Goal: Transaction & Acquisition: Purchase product/service

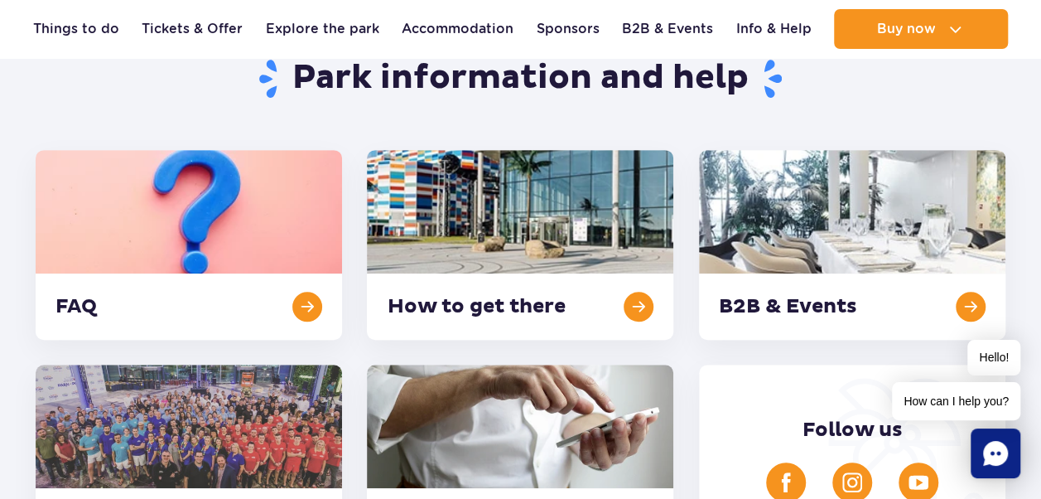
scroll to position [340, 0]
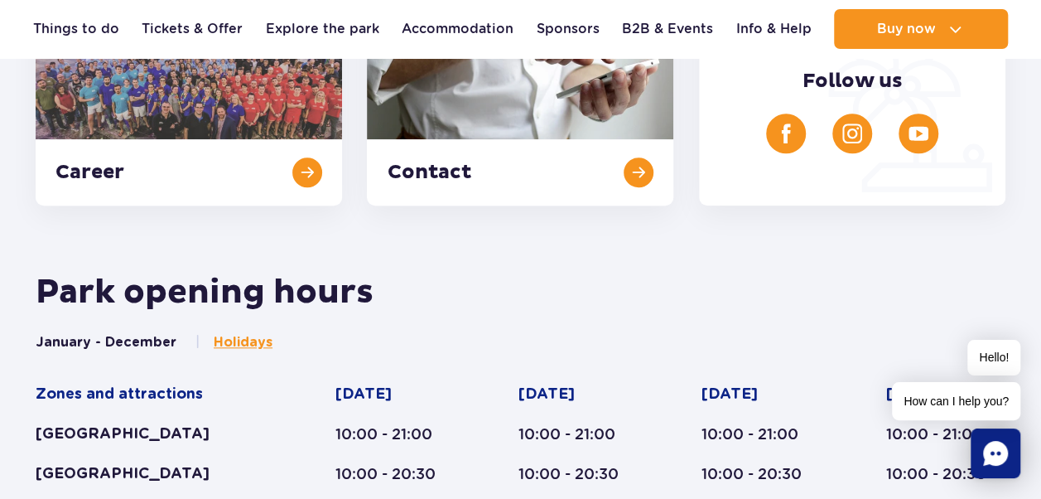
drag, startPoint x: 0, startPoint y: 0, endPoint x: 656, endPoint y: 316, distance: 728.4
click at [656, 316] on div "Park opening hours" at bounding box center [520, 302] width 995 height 61
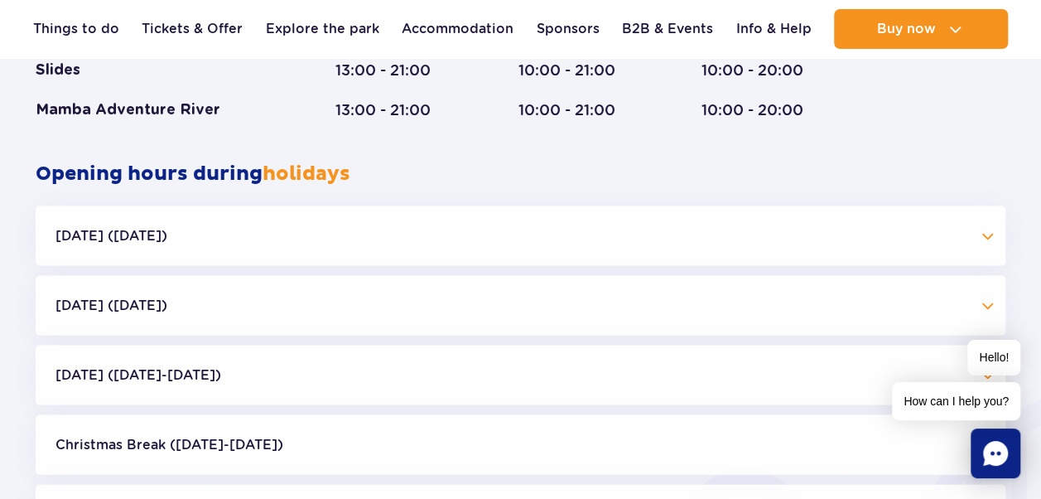
scroll to position [1515, 0]
click at [987, 242] on button "[DATE] ([DATE])" at bounding box center [521, 236] width 970 height 60
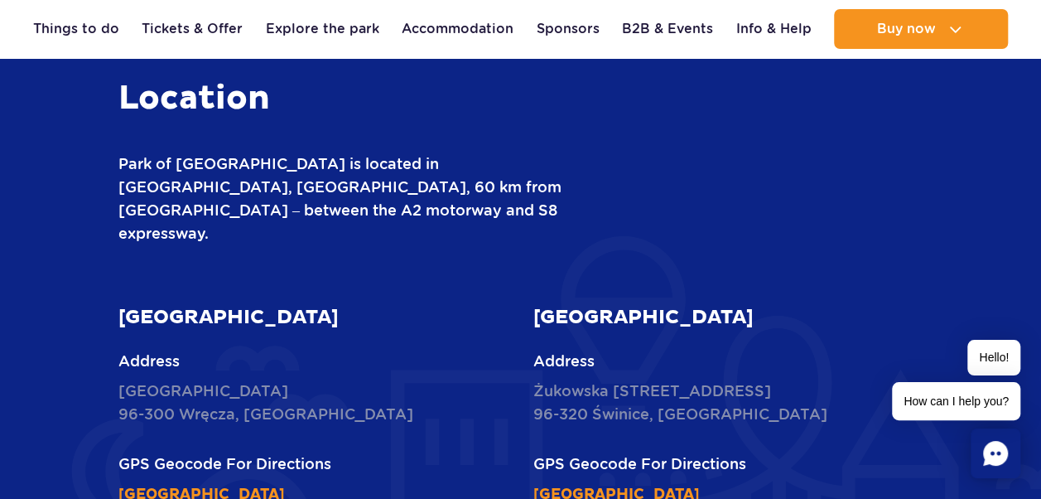
scroll to position [2578, 0]
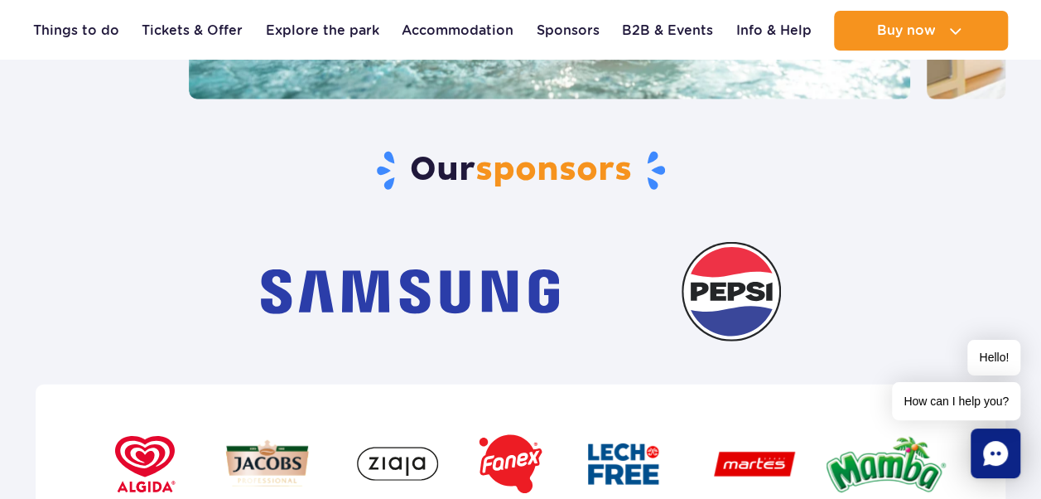
scroll to position [6398, 0]
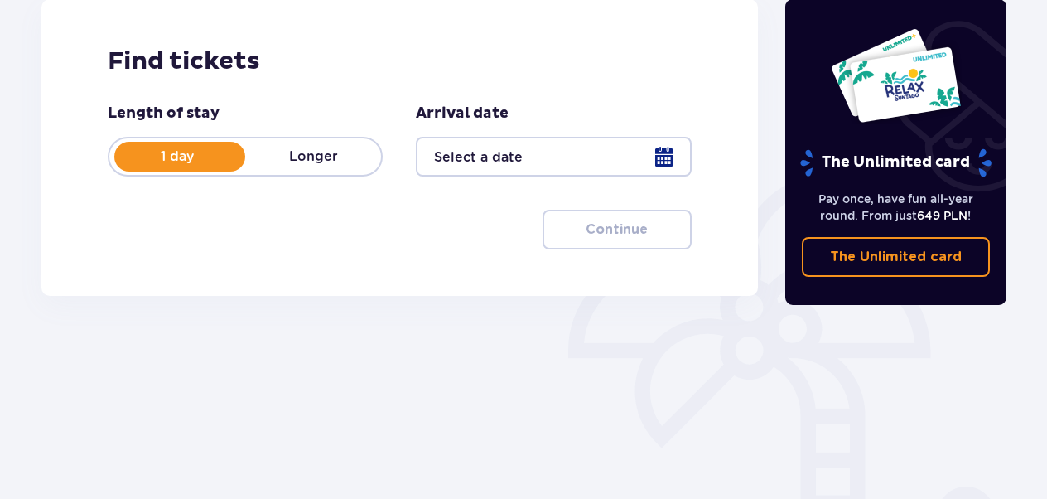
scroll to position [237, 0]
click at [169, 156] on p "1 day" at bounding box center [177, 157] width 136 height 18
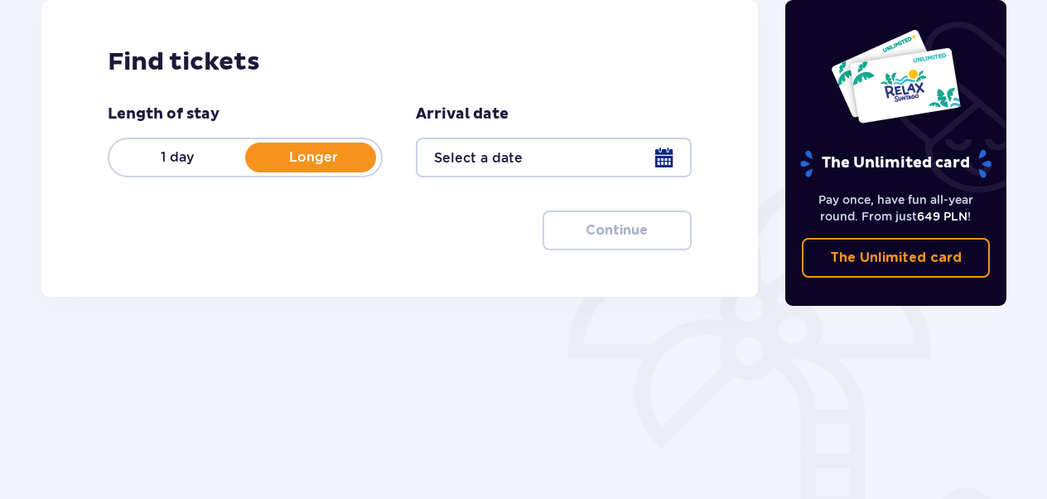
click at [176, 156] on p "1 day" at bounding box center [177, 157] width 136 height 18
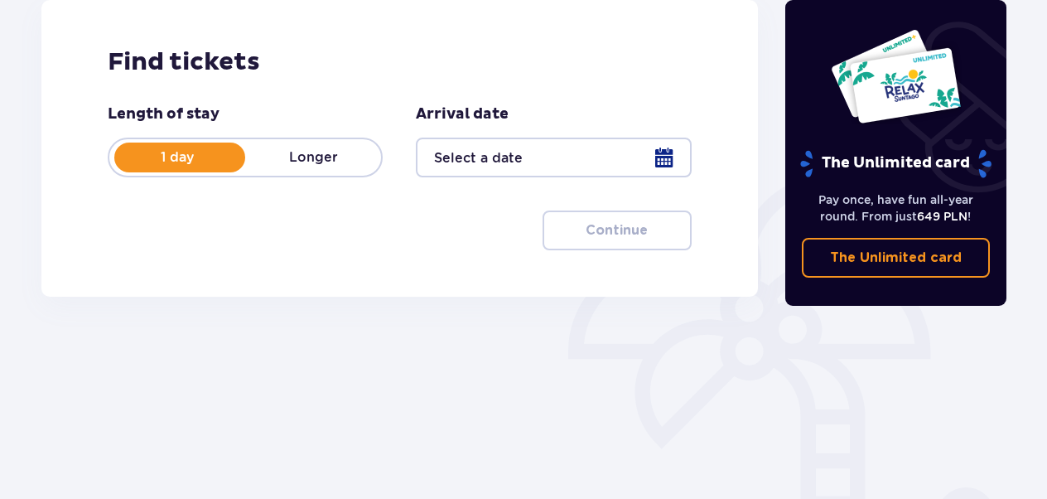
click at [654, 159] on div at bounding box center [553, 158] width 275 height 40
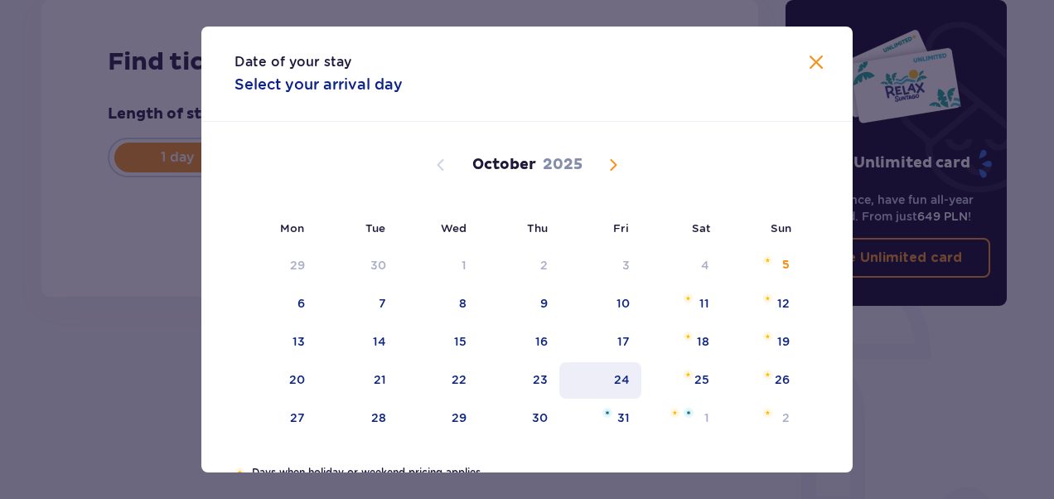
click at [620, 375] on div "24" at bounding box center [622, 379] width 16 height 17
type input "24.10.25"
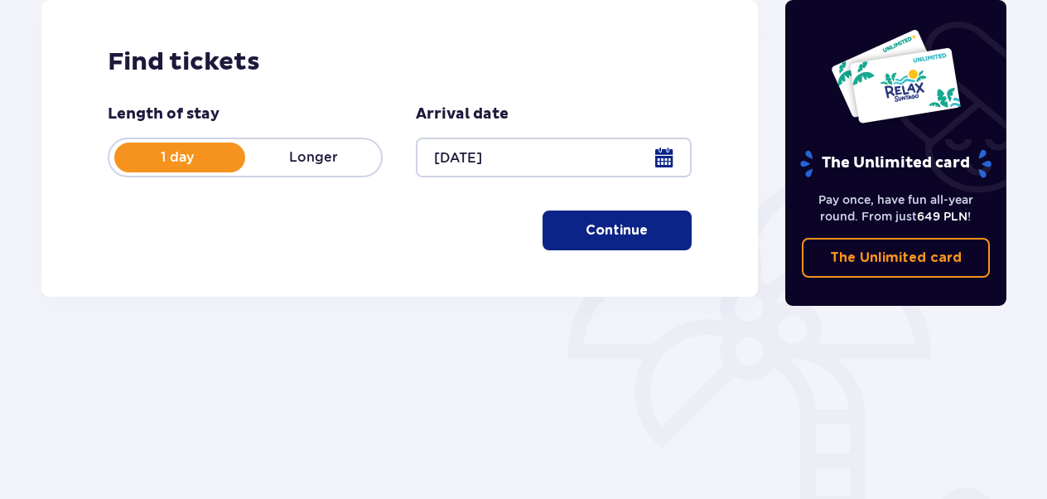
click at [623, 221] on p "Continue" at bounding box center [617, 230] width 62 height 18
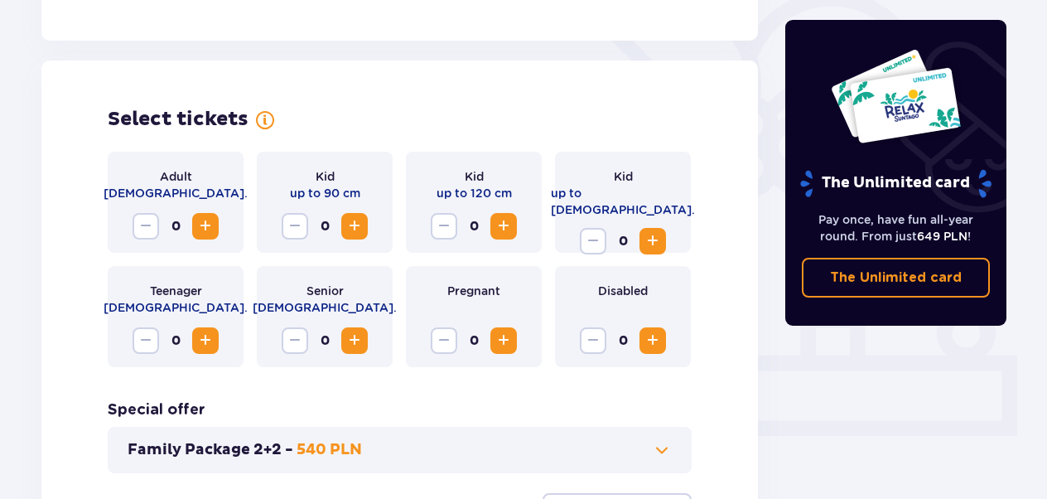
scroll to position [461, 0]
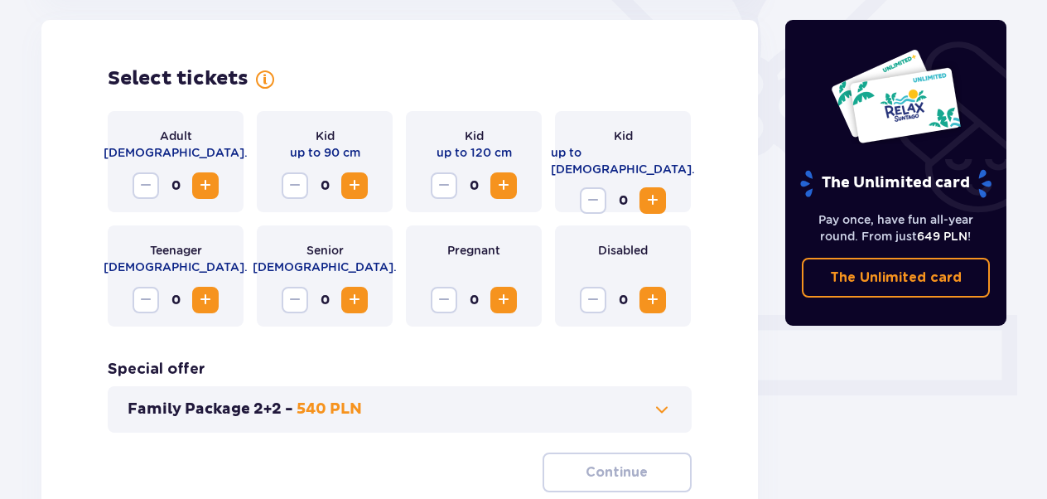
click at [203, 181] on span "Increase" at bounding box center [205, 186] width 20 height 20
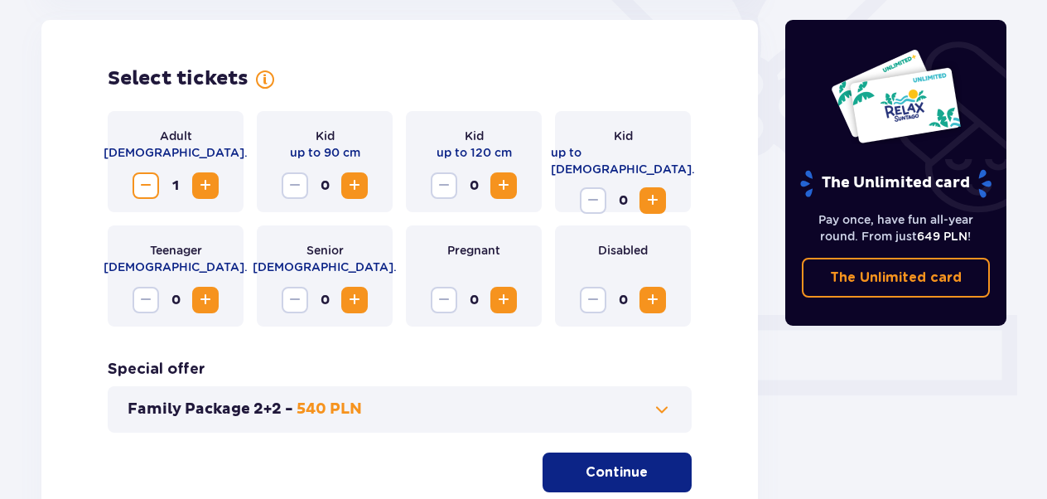
click at [203, 181] on span "Increase" at bounding box center [205, 186] width 20 height 20
click at [653, 191] on span "Increase" at bounding box center [653, 201] width 20 height 20
click at [504, 186] on span "Increase" at bounding box center [504, 186] width 20 height 20
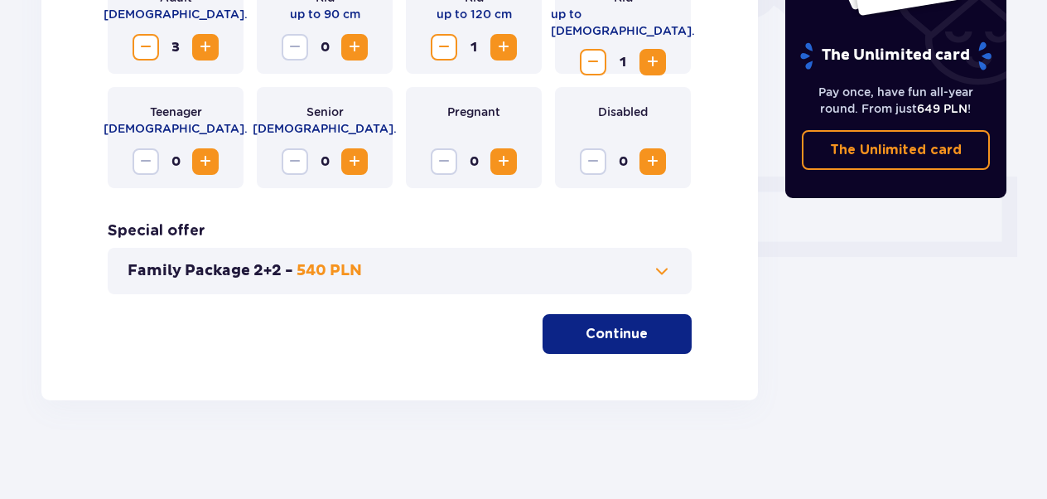
scroll to position [600, 0]
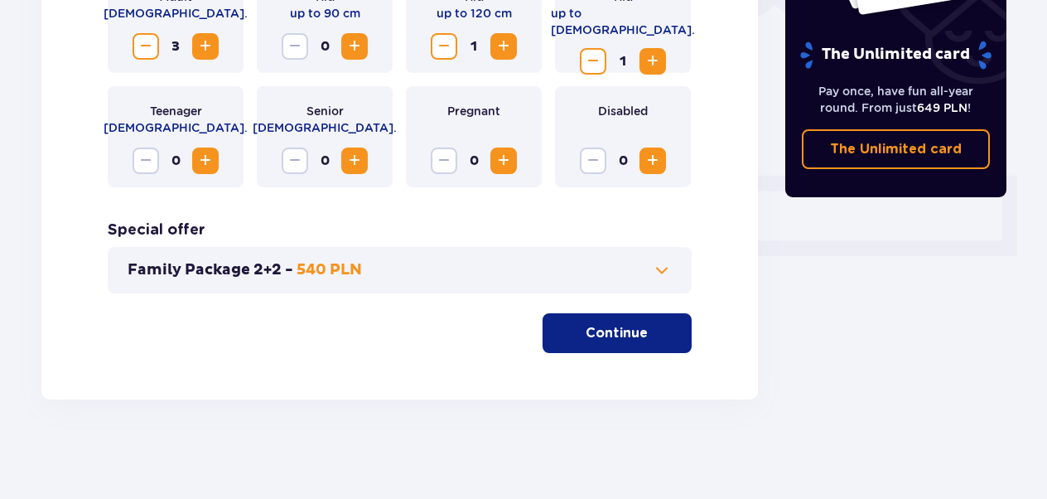
click at [635, 336] on button "Continue" at bounding box center [617, 333] width 149 height 40
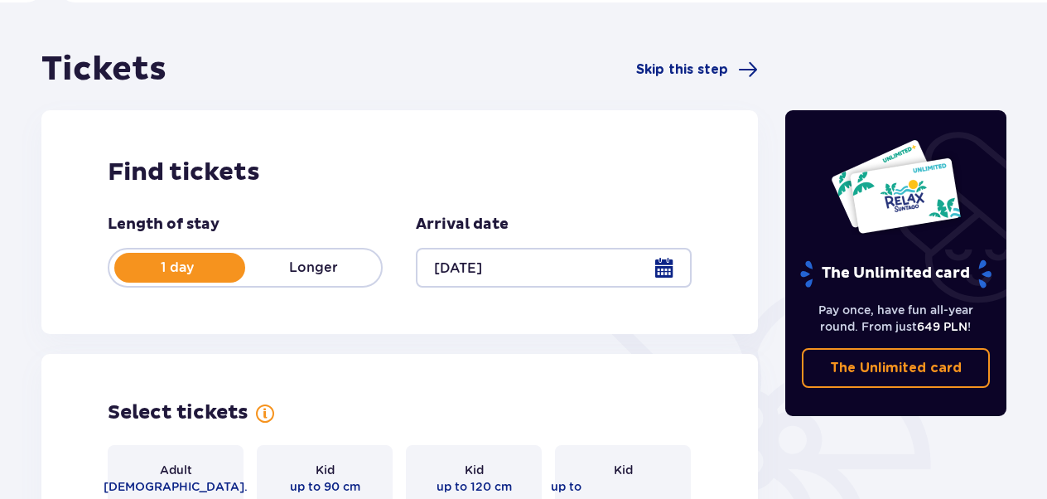
scroll to position [0, 0]
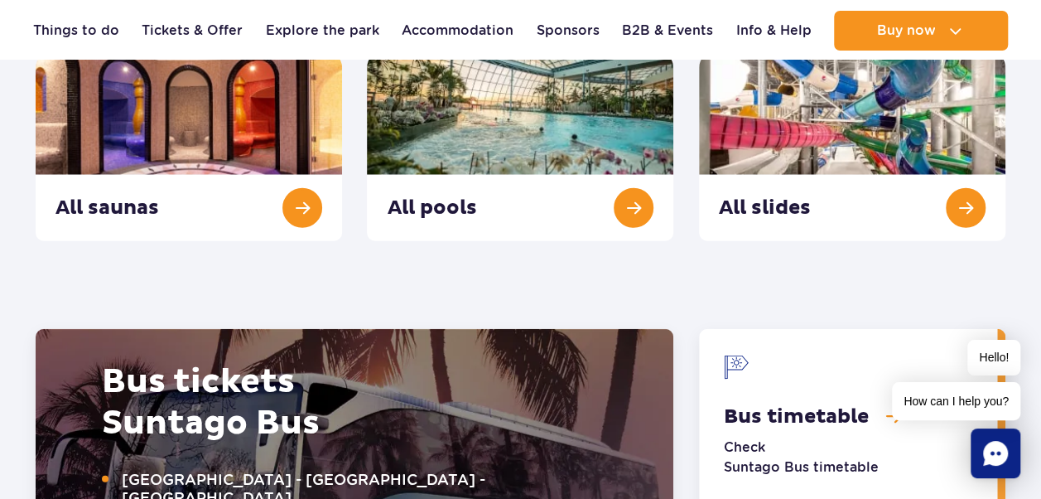
scroll to position [1833, 0]
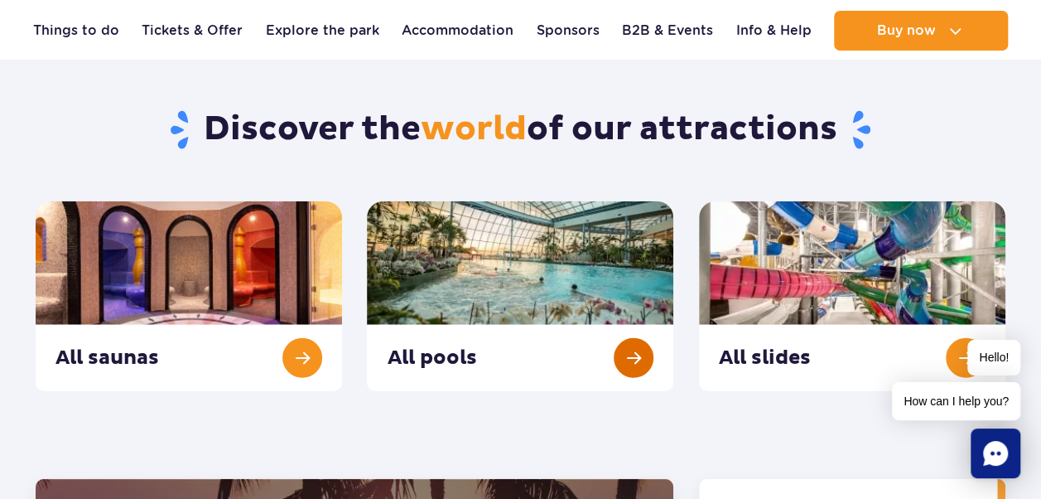
click at [649, 361] on link "All pools" at bounding box center [520, 296] width 306 height 190
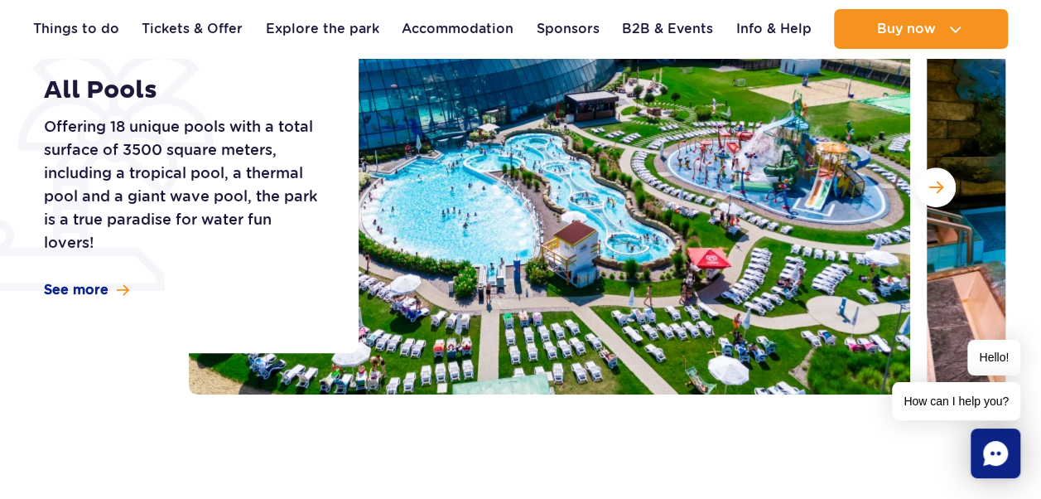
scroll to position [206, 0]
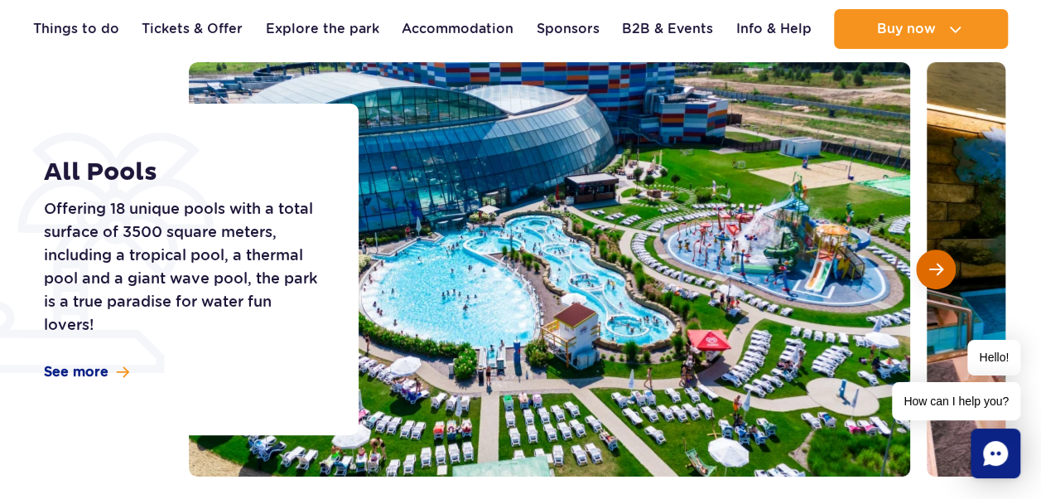
click at [941, 270] on span "Next slide" at bounding box center [936, 269] width 14 height 15
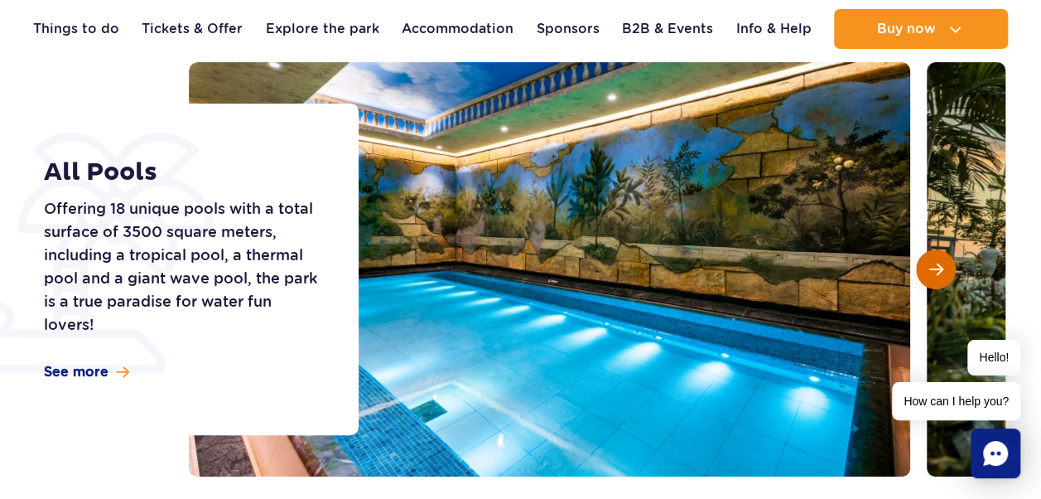
click at [941, 270] on span "Next slide" at bounding box center [936, 269] width 14 height 15
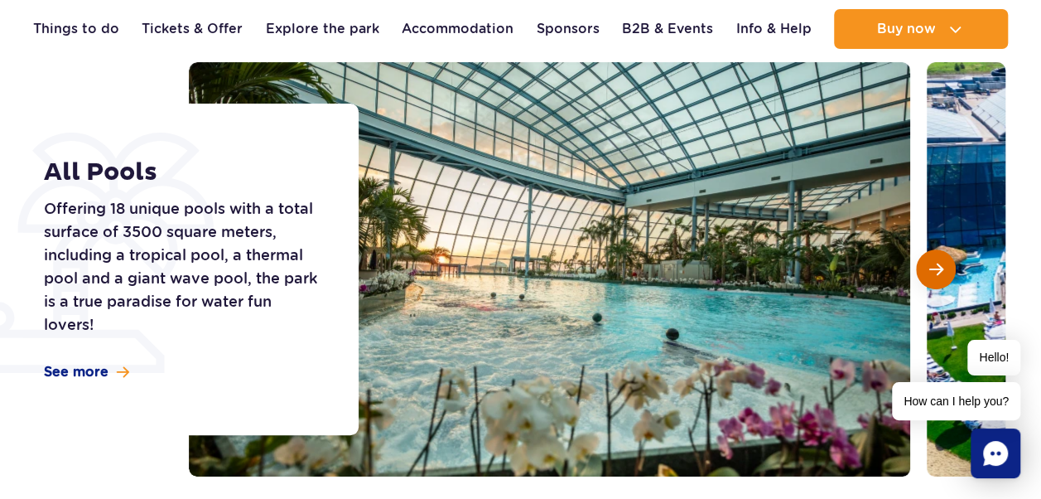
click at [941, 270] on span "Next slide" at bounding box center [936, 269] width 14 height 15
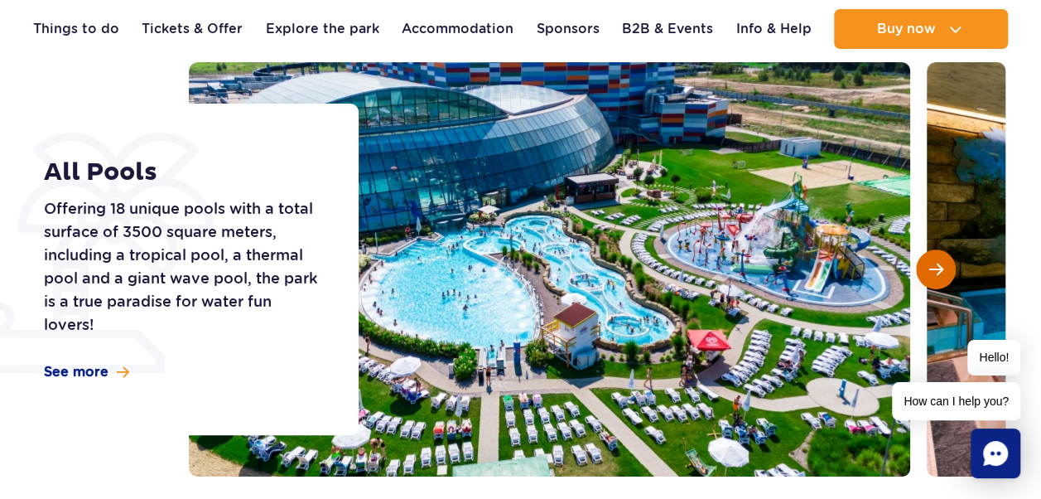
click at [941, 270] on span "Next slide" at bounding box center [936, 269] width 14 height 15
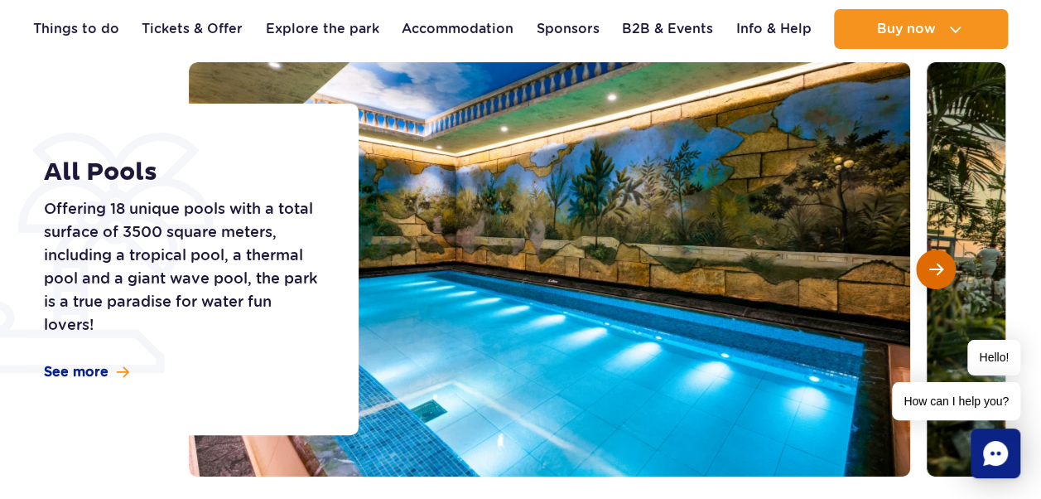
click at [941, 270] on span "Next slide" at bounding box center [936, 269] width 14 height 15
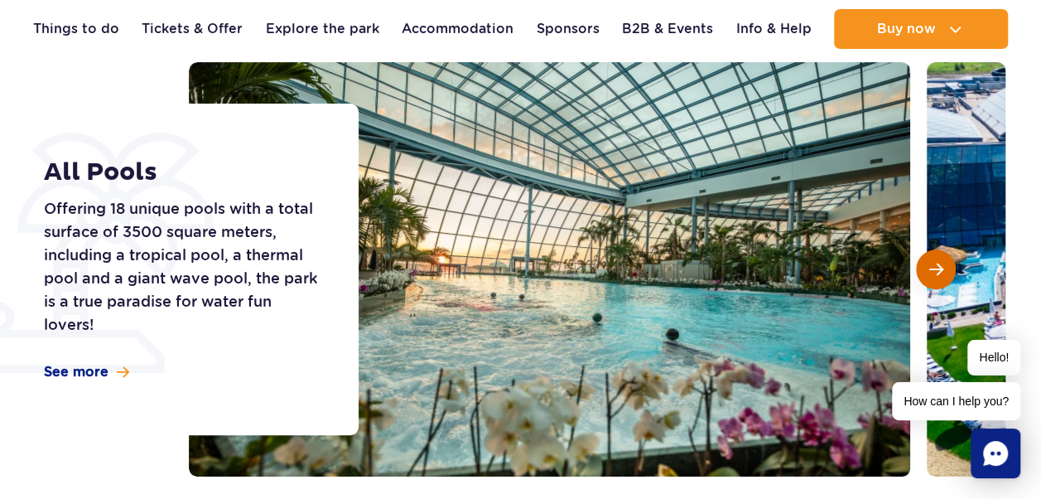
click at [941, 270] on span "Next slide" at bounding box center [936, 269] width 14 height 15
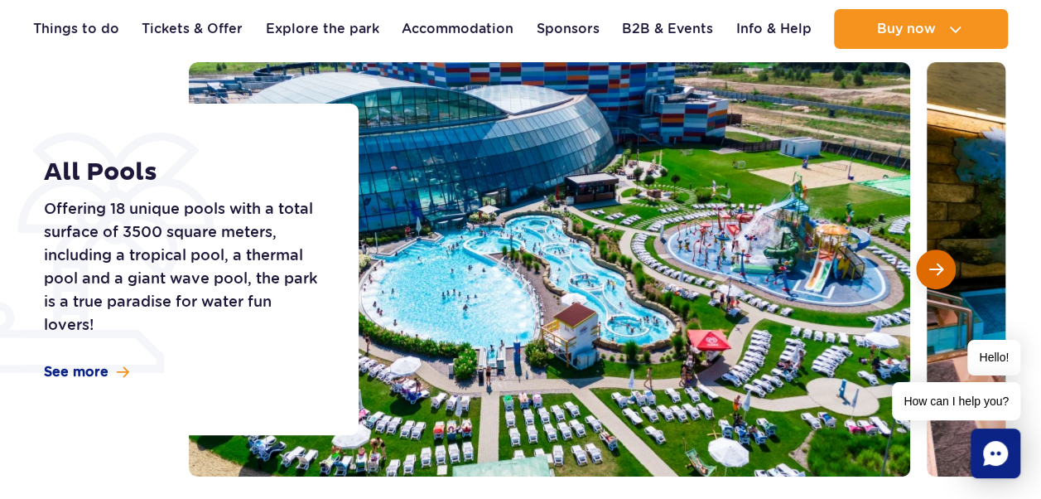
click at [941, 270] on span "Next slide" at bounding box center [936, 269] width 14 height 15
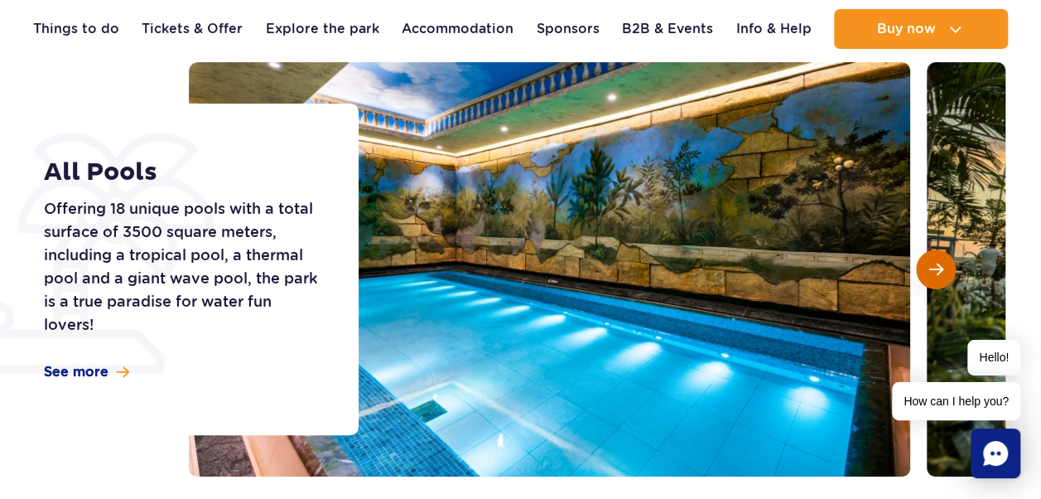
click at [941, 270] on span "Next slide" at bounding box center [936, 269] width 14 height 15
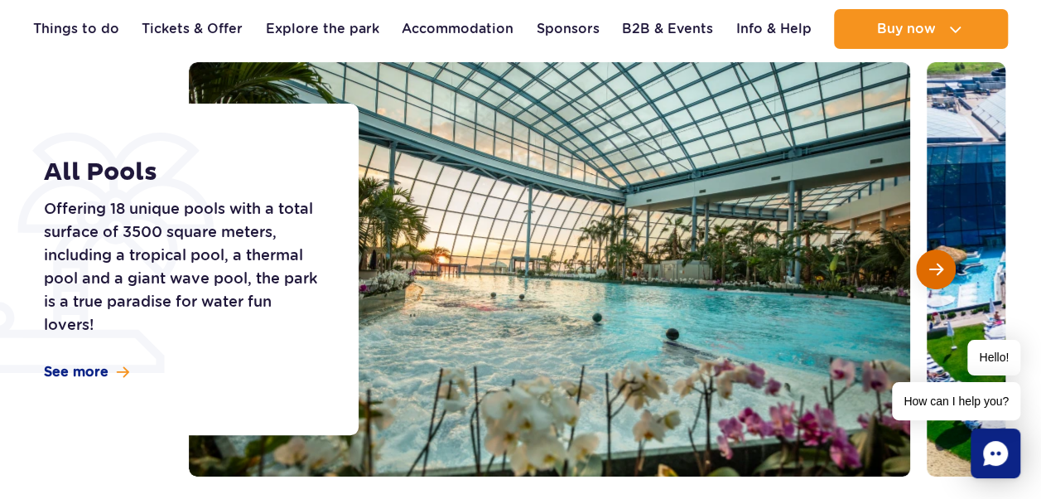
click at [941, 270] on span "Next slide" at bounding box center [936, 269] width 14 height 15
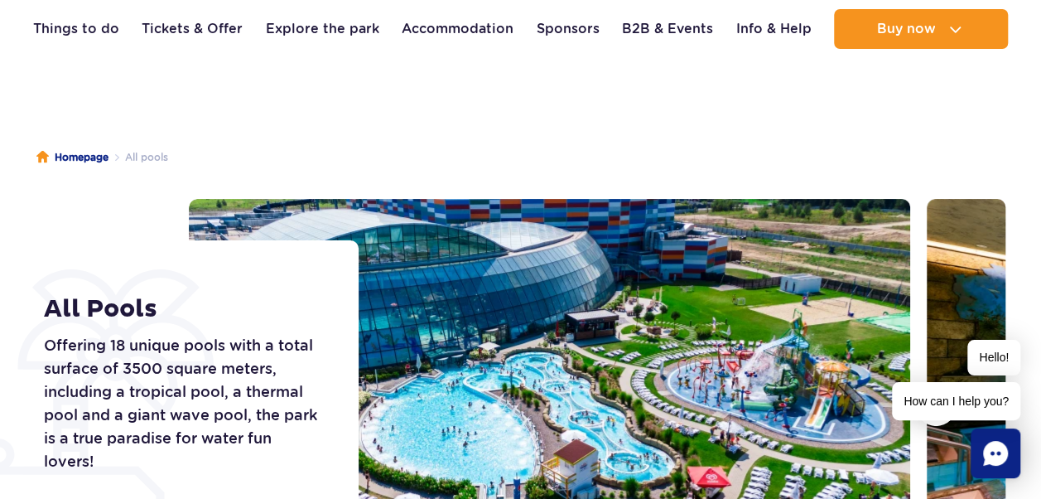
scroll to position [70, 0]
